Goal: Ask a question: Seek information or help from site administrators or community

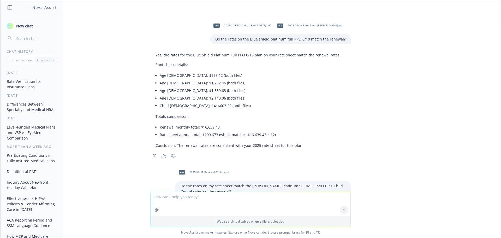
scroll to position [137, 0]
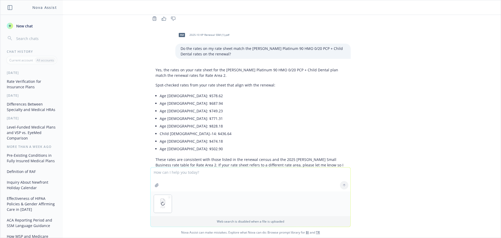
click at [165, 178] on textarea at bounding box center [251, 179] width 200 height 24
type textarea "can you tell me how many employees are on the VSP plan?"
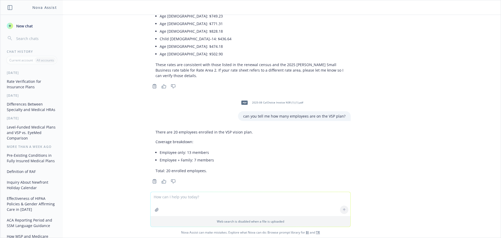
scroll to position [232, 0]
click at [189, 199] on textarea at bounding box center [251, 204] width 200 height 24
type textarea "How many employees are on the EyeMed plan?"
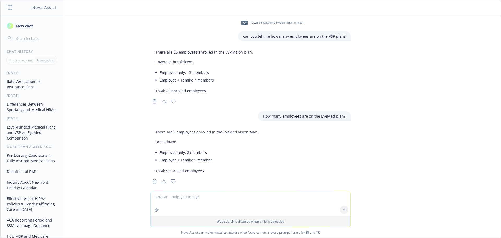
scroll to position [312, 0]
